Goal: Task Accomplishment & Management: Use online tool/utility

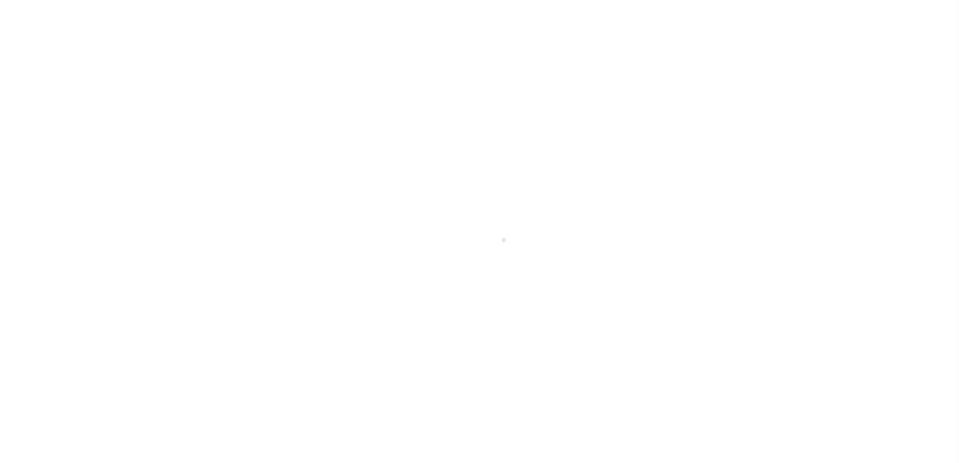
select select "1000"
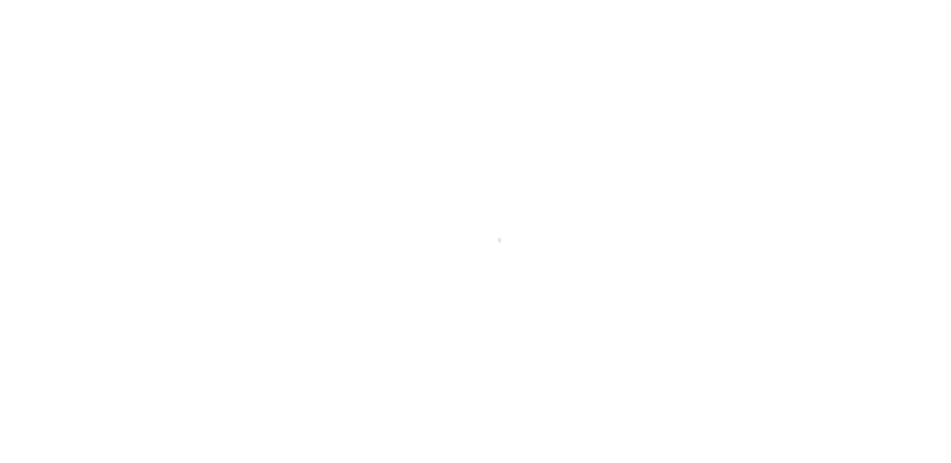
scroll to position [25, 0]
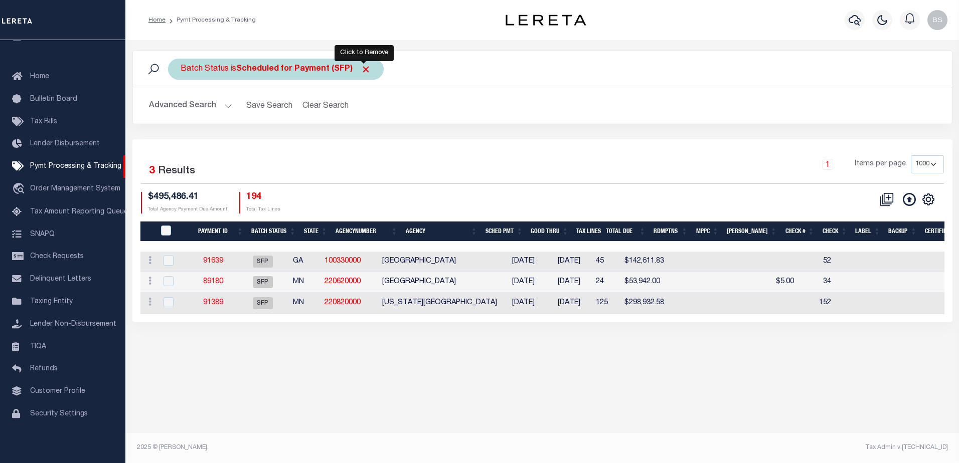
click at [364, 68] on span "Click to Remove" at bounding box center [366, 69] width 11 height 11
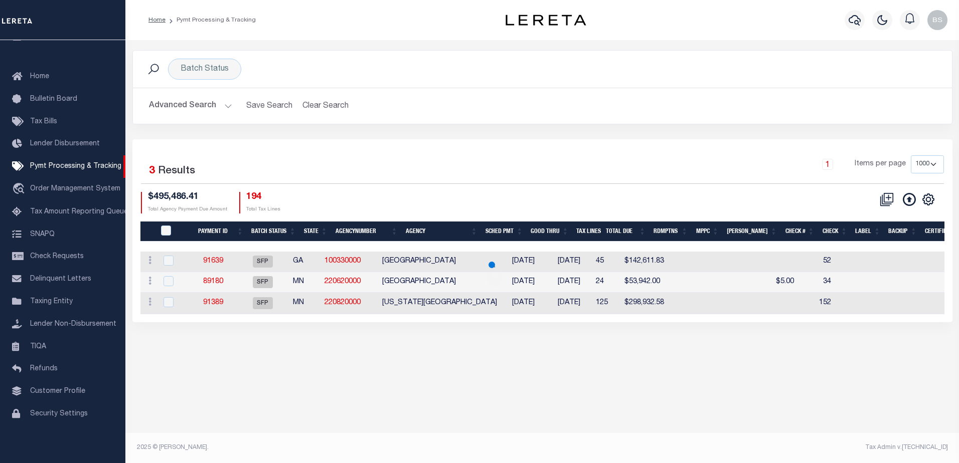
click at [226, 104] on button "Advanced Search" at bounding box center [190, 106] width 83 height 20
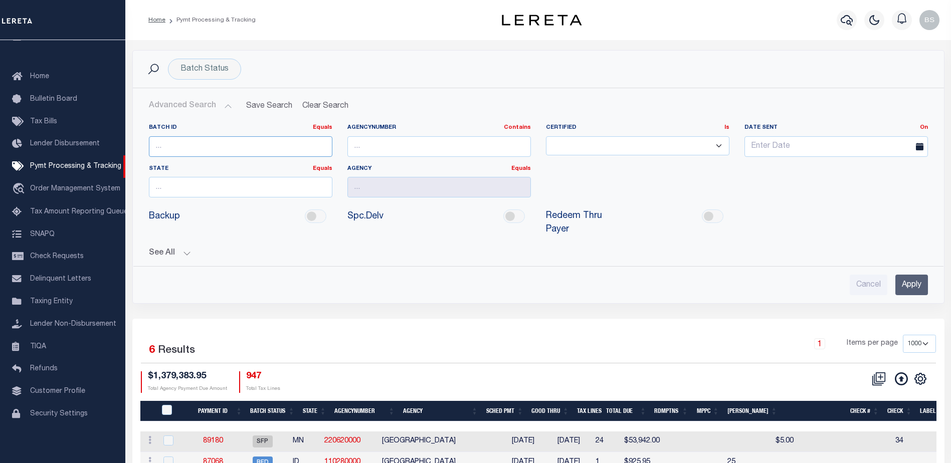
click at [209, 144] on input "number" at bounding box center [241, 146] width 184 height 21
type input "89124"
click at [913, 275] on input "Apply" at bounding box center [912, 285] width 33 height 21
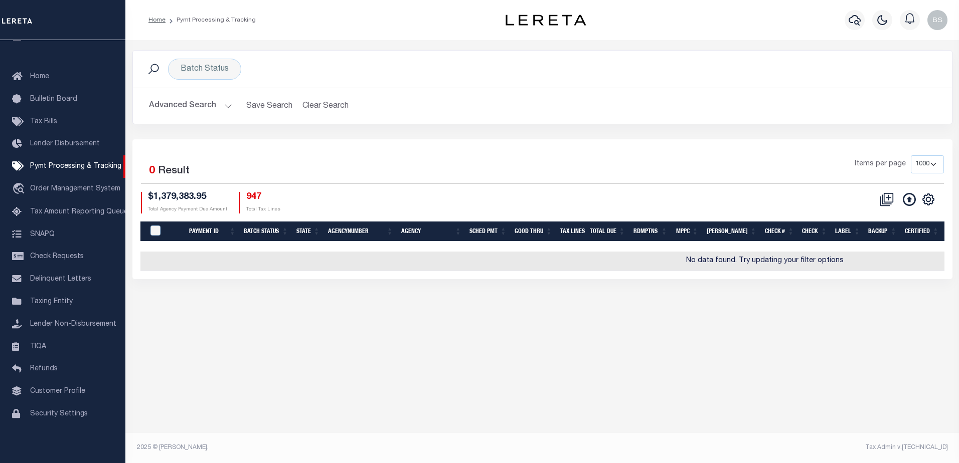
click at [227, 108] on button "Advanced Search" at bounding box center [190, 106] width 83 height 20
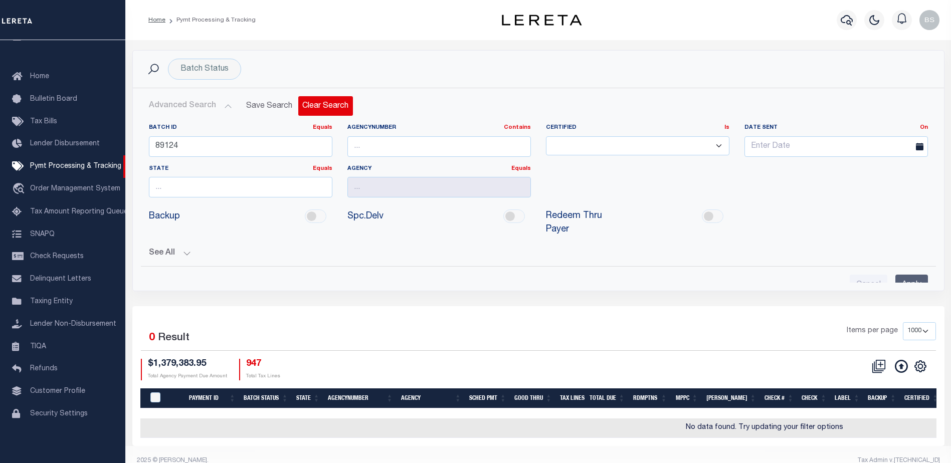
click at [316, 106] on button "Clear Search" at bounding box center [325, 106] width 55 height 20
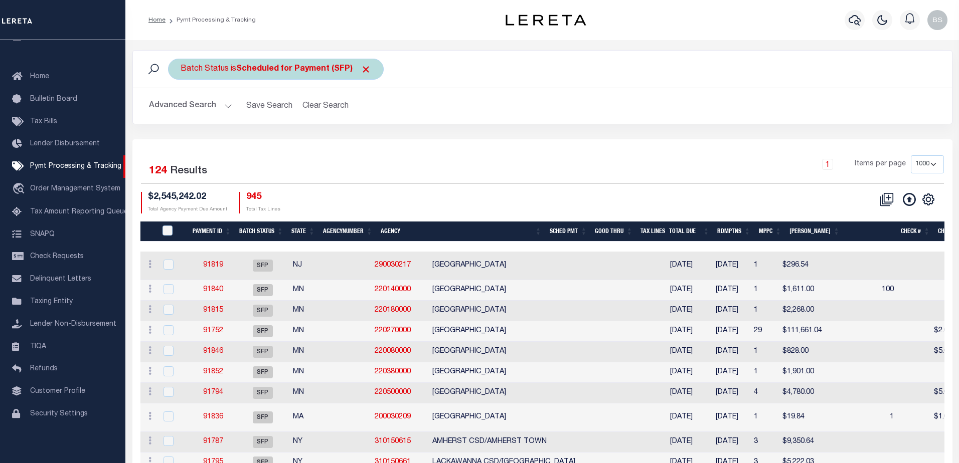
click at [363, 70] on span "Click to Remove" at bounding box center [366, 69] width 11 height 11
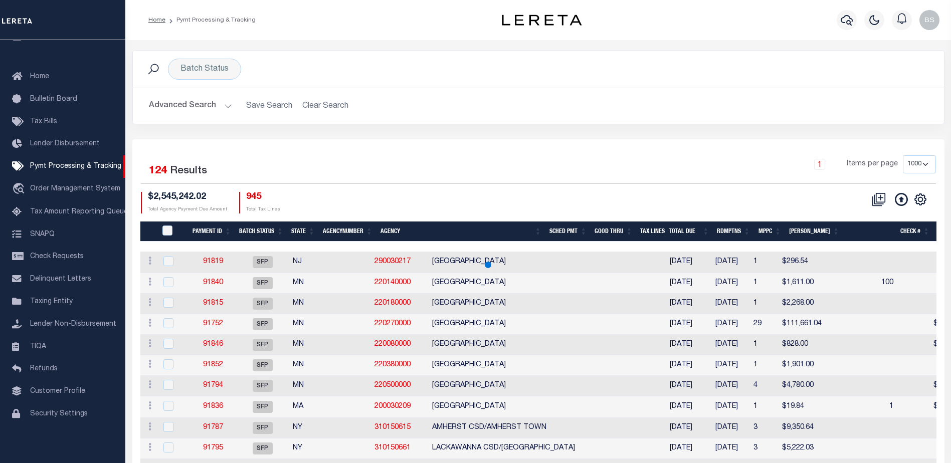
click at [225, 109] on button "Advanced Search" at bounding box center [190, 106] width 83 height 20
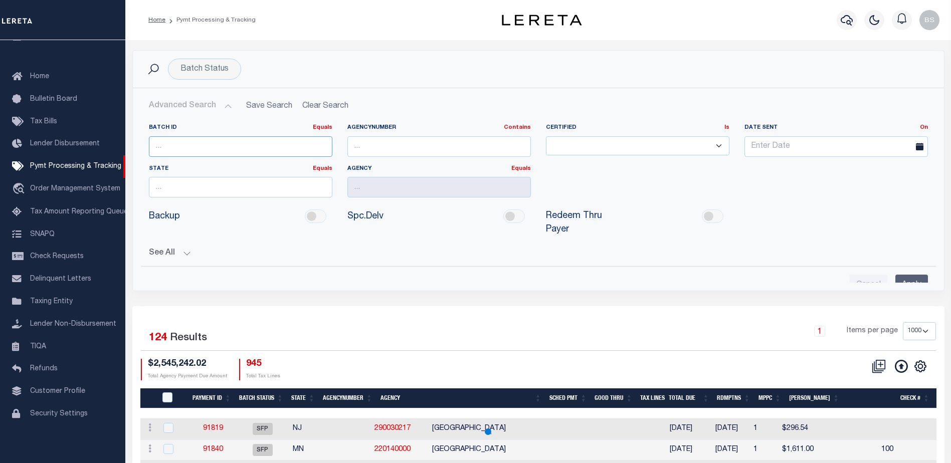
click at [193, 143] on input "number" at bounding box center [241, 146] width 184 height 21
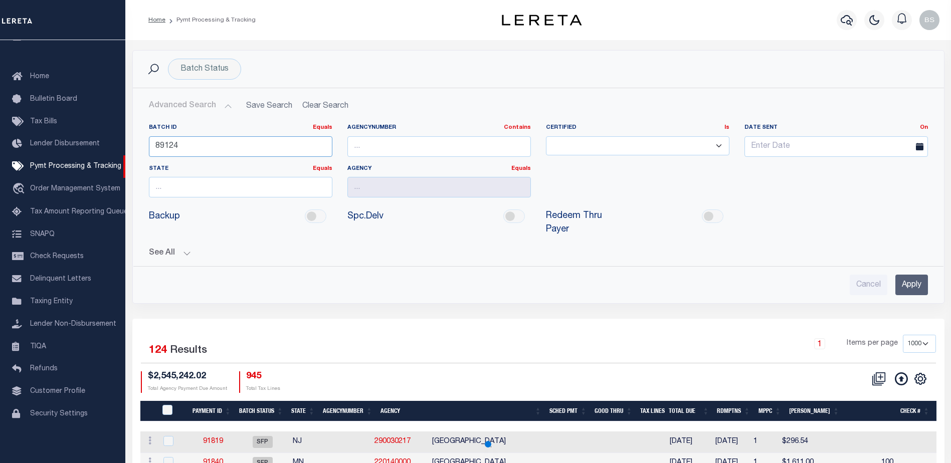
type input "89124"
click at [901, 275] on input "Apply" at bounding box center [912, 285] width 33 height 21
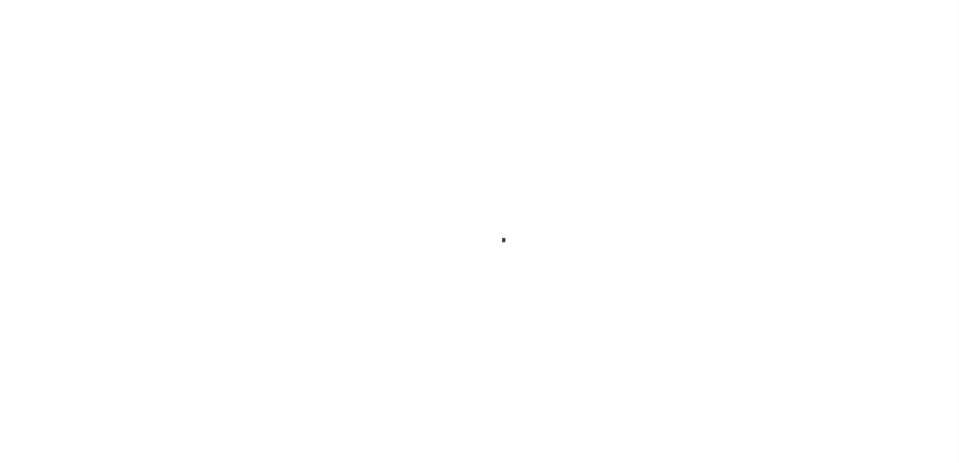
select select "1000"
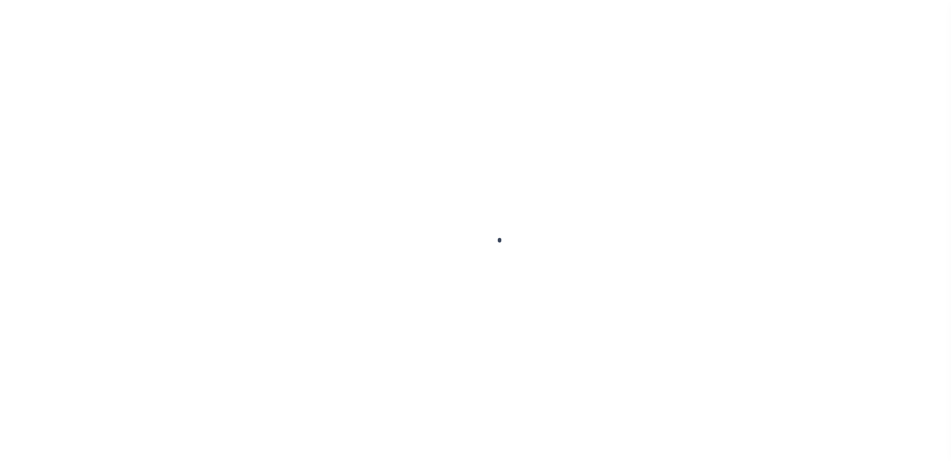
scroll to position [25, 0]
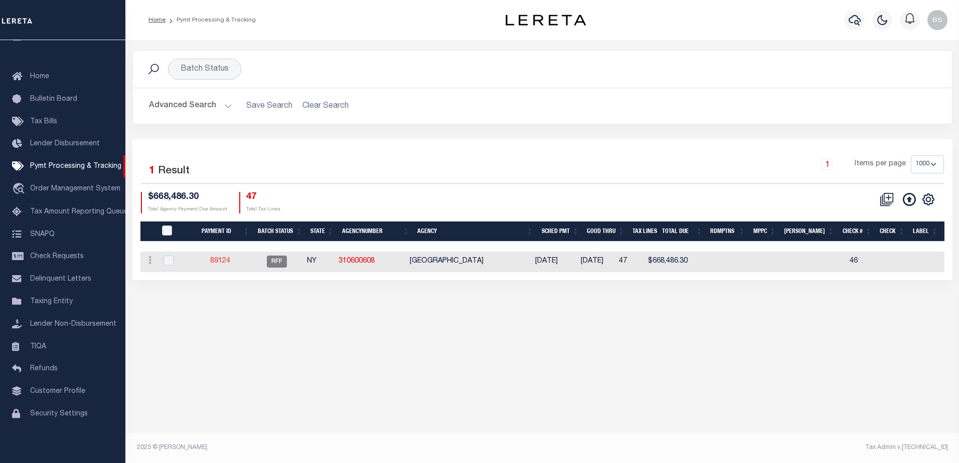
click at [226, 256] on td "89124" at bounding box center [220, 262] width 61 height 21
checkbox input "true"
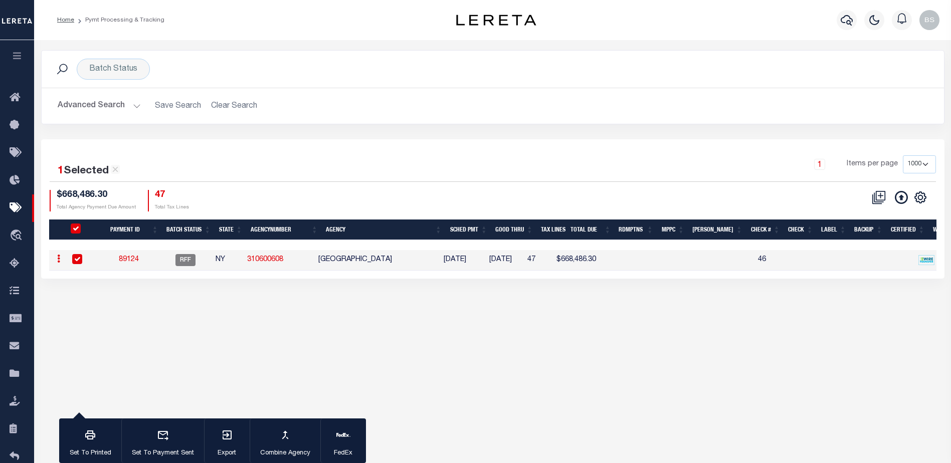
click at [136, 260] on link "89124" at bounding box center [129, 259] width 20 height 7
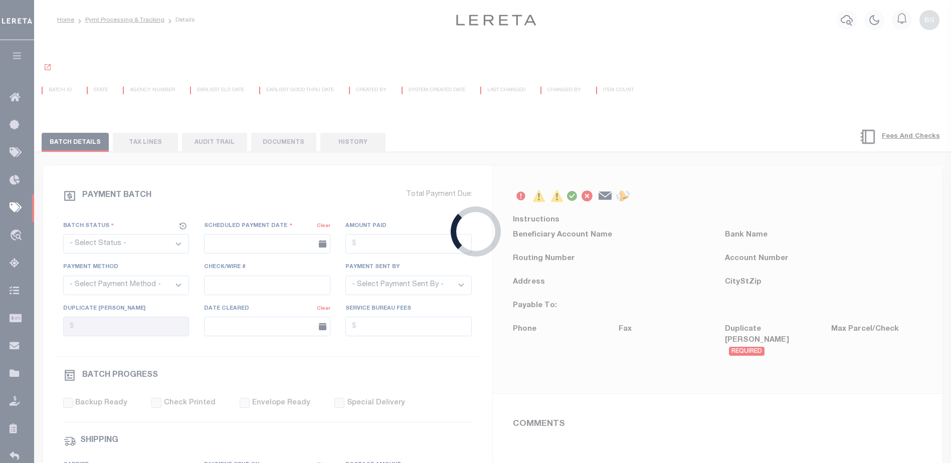
select select "RFF"
type input "[DATE]"
type input "46"
type input "[PERSON_NAME]"
type input "N"
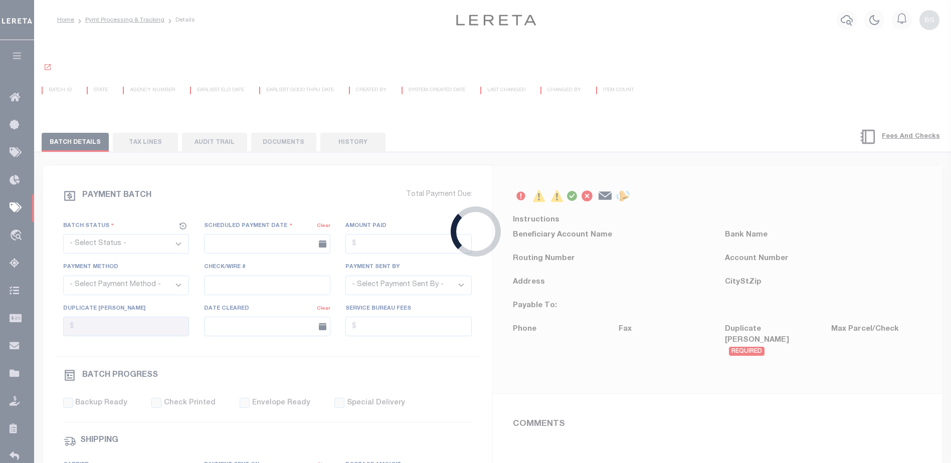
radio input "true"
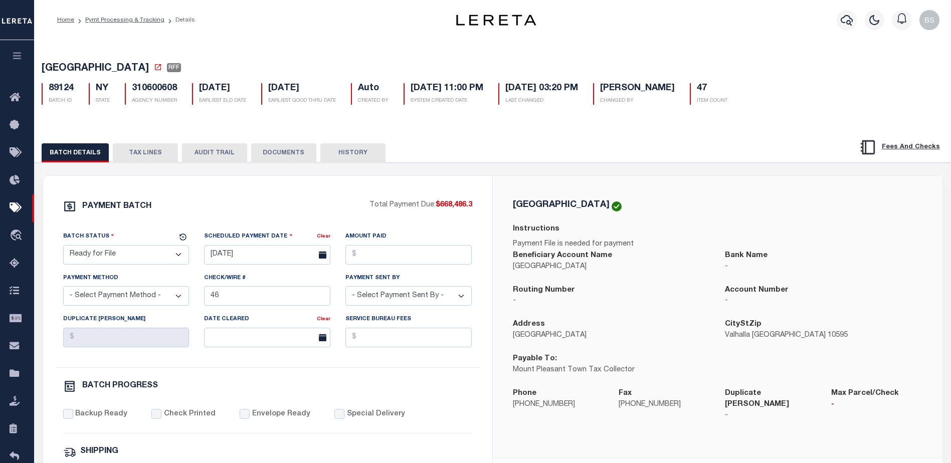
click at [736, 47] on div "[GEOGRAPHIC_DATA] RFF 89124 BATCH ID NY STATE 310600608 AGENCY NUMBER Auto 47" at bounding box center [493, 425] width 928 height 774
click at [521, 149] on div "BATCH DETAILS TAX LINES AUDIT TRAIL DOCUMENTS HISTORY" at bounding box center [429, 152] width 775 height 19
click at [18, 92] on icon at bounding box center [18, 98] width 16 height 13
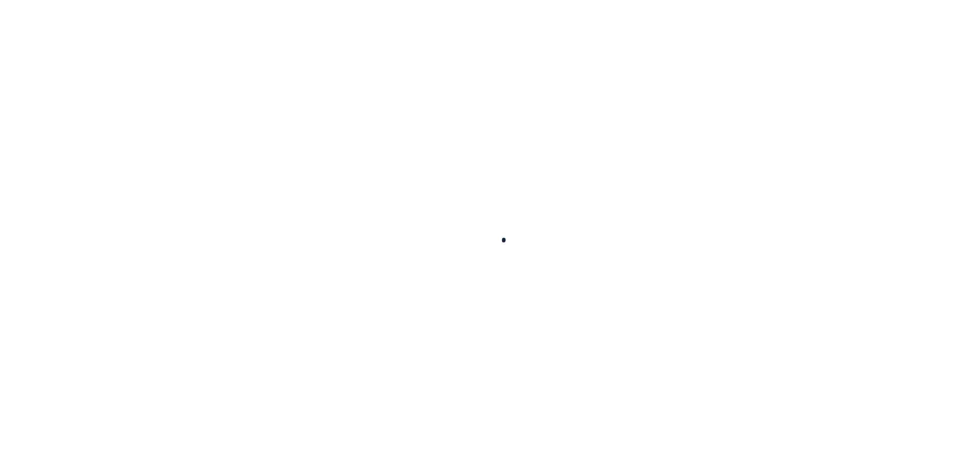
click at [12, 98] on div at bounding box center [479, 231] width 959 height 463
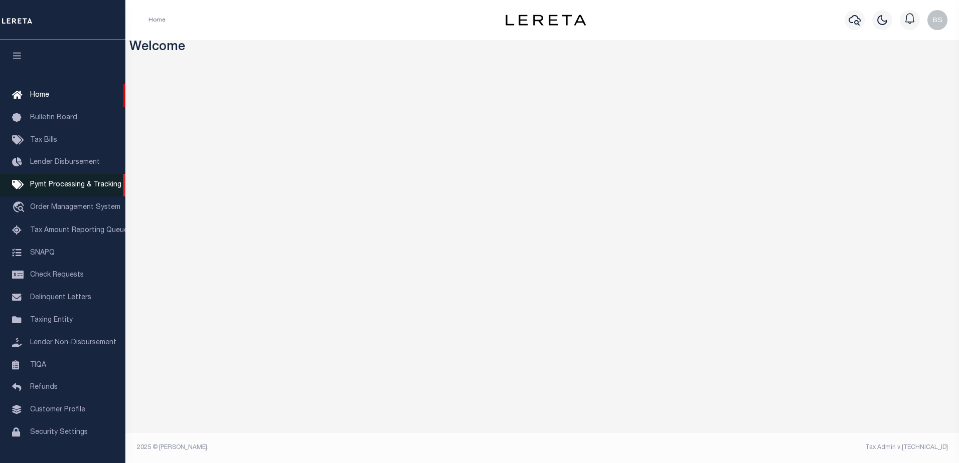
click at [67, 189] on span "Pymt Processing & Tracking" at bounding box center [75, 185] width 91 height 7
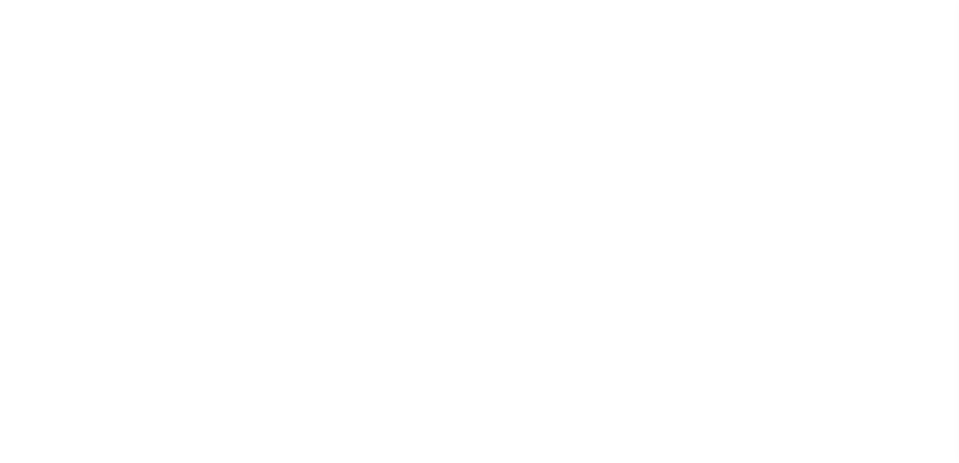
select select "1000"
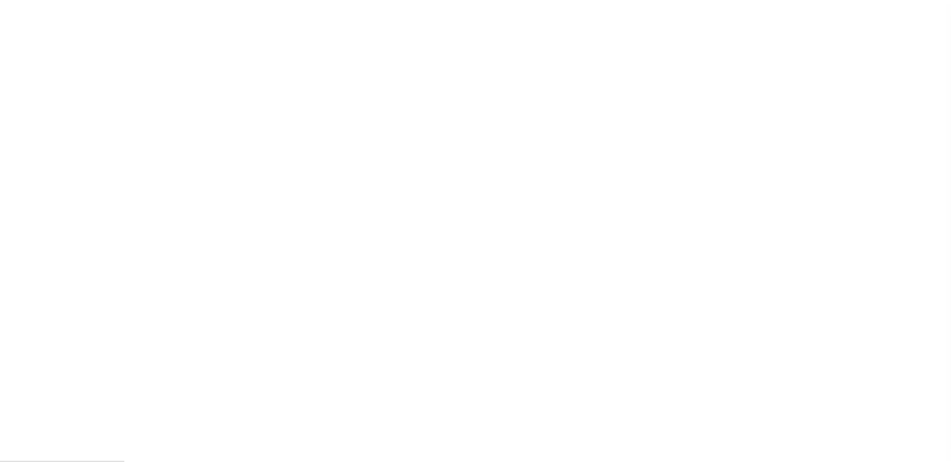
scroll to position [25, 0]
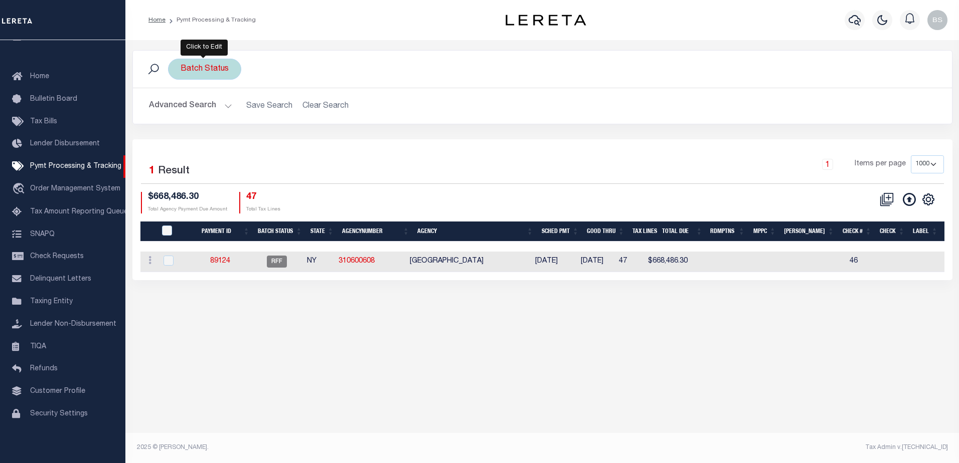
click at [213, 65] on div "Batch Status" at bounding box center [204, 69] width 73 height 21
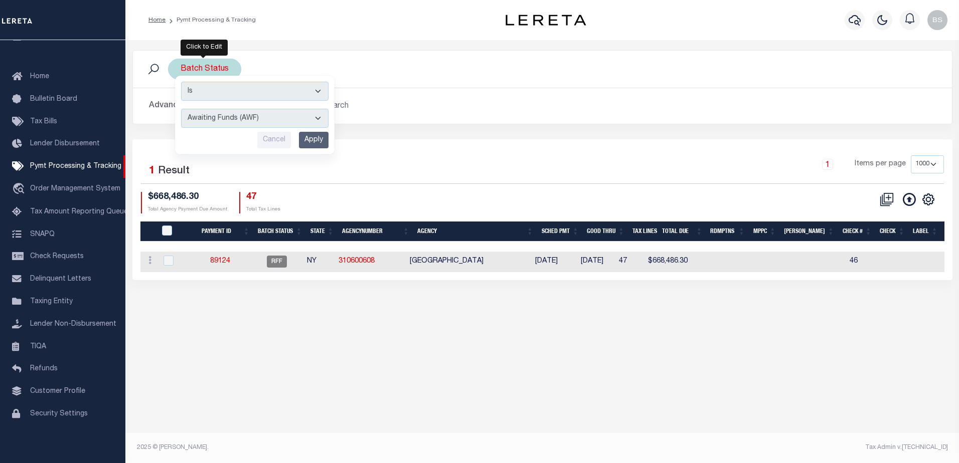
click at [320, 116] on select "Awaiting Funds (AWF) Cleared and Complete (CAC) New Check Needed (NCN) Payment …" at bounding box center [254, 118] width 147 height 19
select select "SFP"
click at [181, 109] on select "Awaiting Funds (AWF) Cleared and Complete (CAC) New Check Needed (NCN) Payment …" at bounding box center [254, 118] width 147 height 19
click at [313, 135] on input "Apply" at bounding box center [314, 140] width 30 height 17
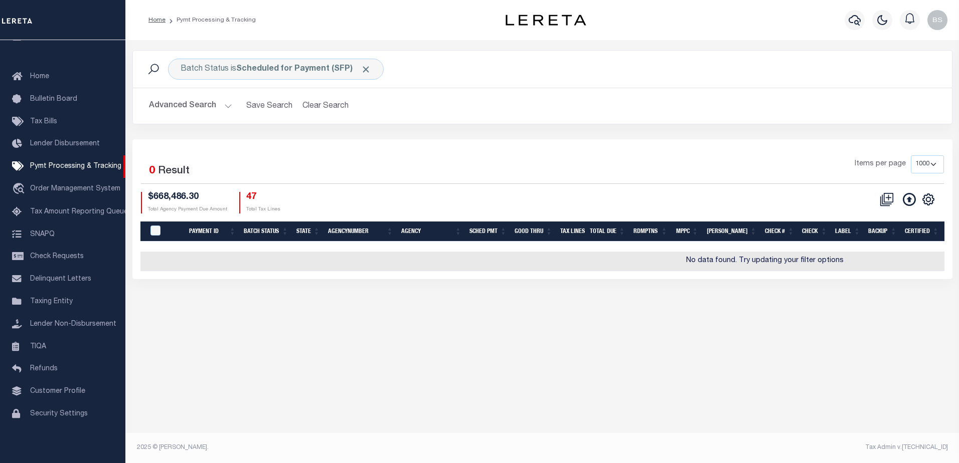
click at [228, 103] on button "Advanced Search" at bounding box center [190, 106] width 83 height 20
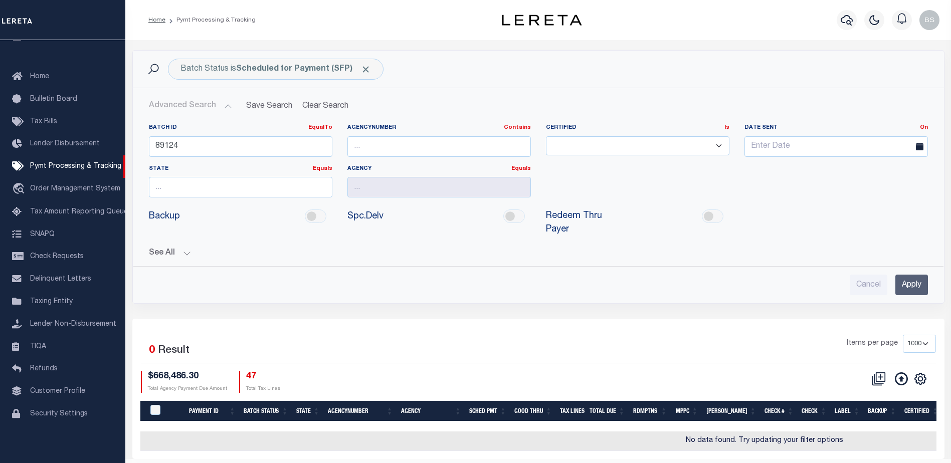
click at [248, 158] on div "Batch ID EqualTo Equals Is Not Equal To Is Greater Than Is Less Than 89124" at bounding box center [240, 144] width 199 height 41
click at [248, 148] on input "89124" at bounding box center [241, 146] width 184 height 21
type input "8"
click at [904, 275] on input "Apply" at bounding box center [912, 285] width 33 height 21
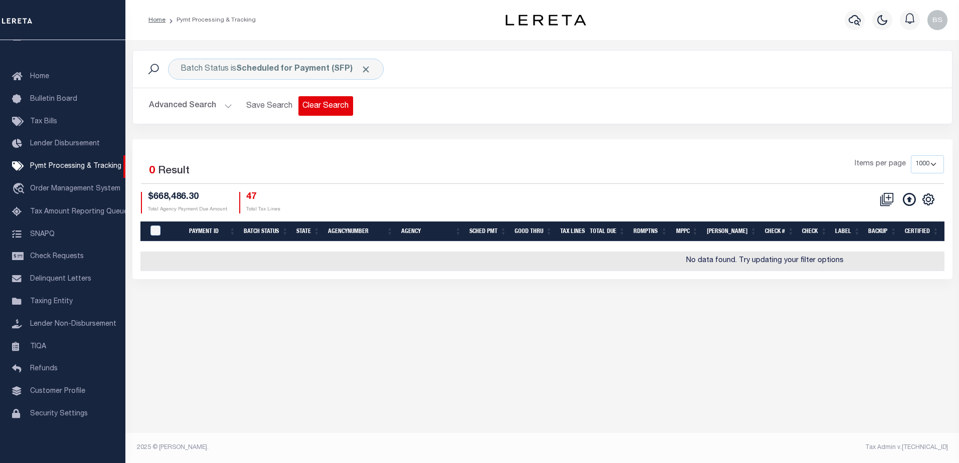
click at [333, 104] on button "Clear Search" at bounding box center [325, 106] width 55 height 20
